Goal: Browse casually

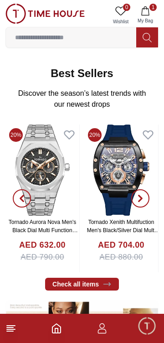
scroll to position [244, 0]
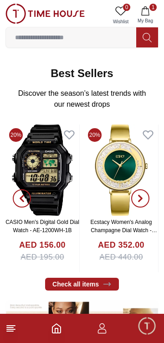
click at [99, 206] on img at bounding box center [121, 169] width 74 height 91
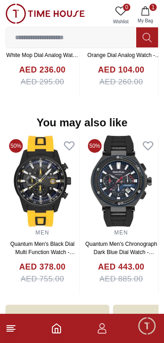
scroll to position [970, 0]
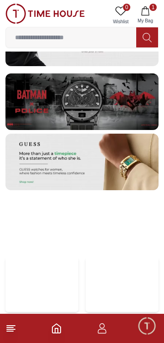
scroll to position [1663, 0]
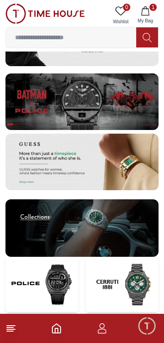
click at [148, 177] on img at bounding box center [81, 162] width 153 height 57
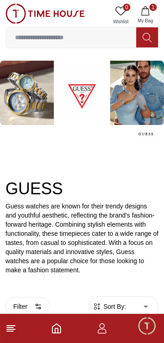
click at [41, 78] on img at bounding box center [82, 93] width 164 height 64
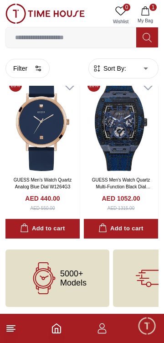
click at [78, 281] on span "5000+ Models" at bounding box center [73, 278] width 26 height 18
click at [72, 273] on span "5000+ Models" at bounding box center [73, 278] width 26 height 18
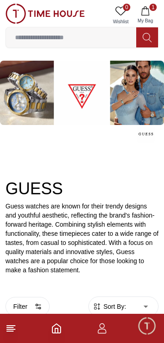
click at [32, 82] on img at bounding box center [82, 93] width 164 height 64
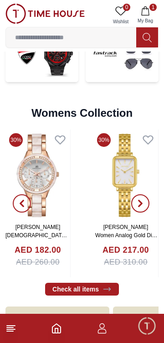
scroll to position [1956, 0]
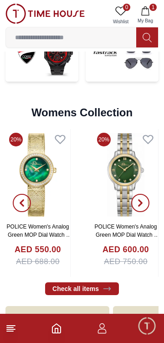
click at [122, 202] on img at bounding box center [125, 174] width 65 height 91
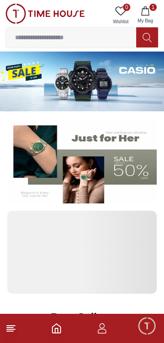
scroll to position [1956, 0]
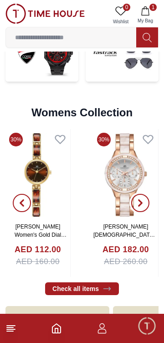
click at [133, 180] on button "button" at bounding box center [140, 203] width 33 height 148
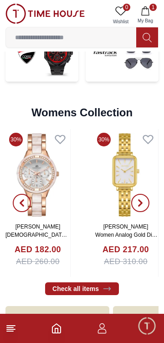
click at [50, 185] on img at bounding box center [37, 174] width 65 height 91
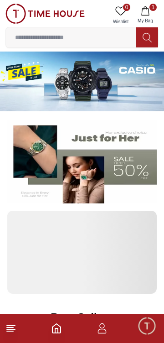
scroll to position [1956, 0]
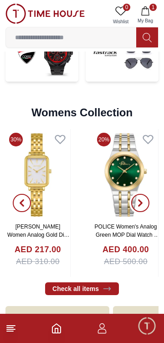
click at [124, 195] on button "button" at bounding box center [140, 203] width 33 height 148
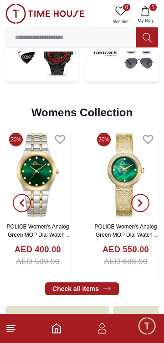
click at [66, 180] on img at bounding box center [37, 174] width 65 height 91
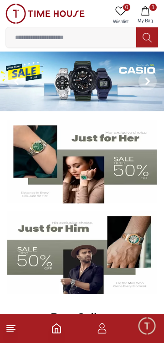
scroll to position [1956, 0]
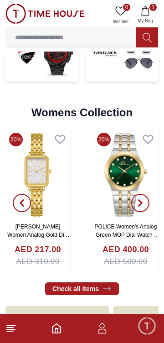
click at [119, 205] on img at bounding box center [125, 174] width 65 height 91
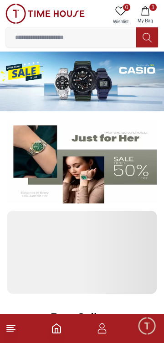
scroll to position [1956, 0]
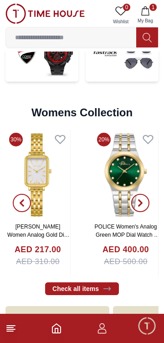
click at [146, 203] on span "button" at bounding box center [140, 203] width 18 height 18
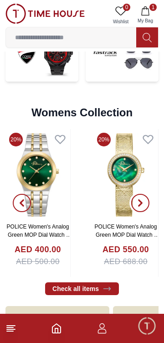
click at [139, 202] on icon "button" at bounding box center [140, 202] width 7 height 7
click at [139, 203] on icon "button" at bounding box center [140, 202] width 7 height 7
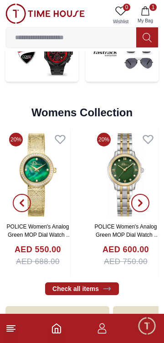
click at [138, 202] on icon "button" at bounding box center [140, 202] width 7 height 7
click at [128, 230] on button "button" at bounding box center [140, 203] width 33 height 148
